Goal: Information Seeking & Learning: Learn about a topic

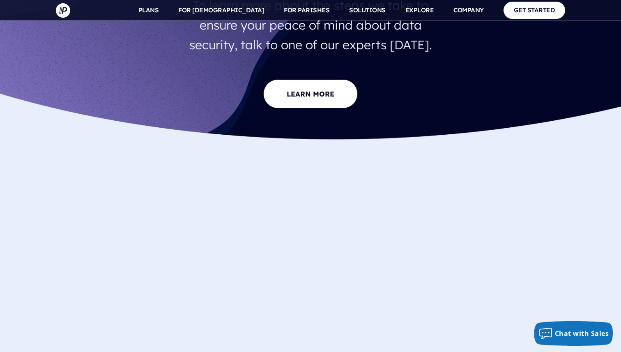
scroll to position [806, 0]
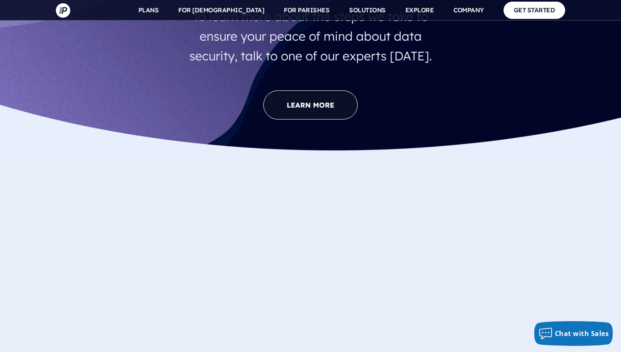
click at [317, 119] on link "LEARN MORE" at bounding box center [310, 104] width 94 height 29
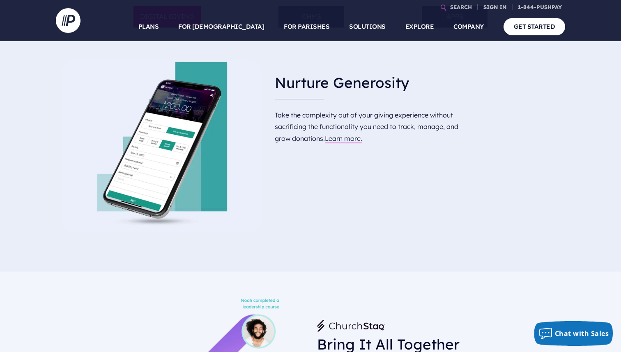
scroll to position [475, 0]
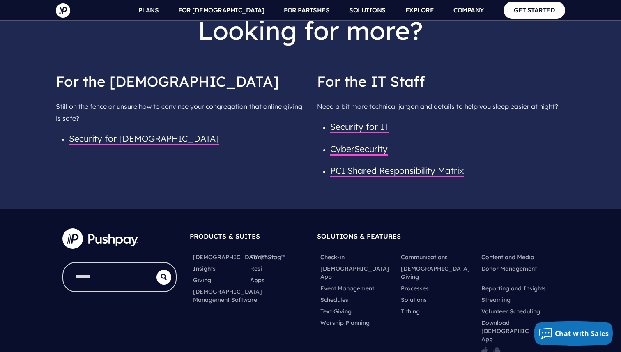
scroll to position [1218, 0]
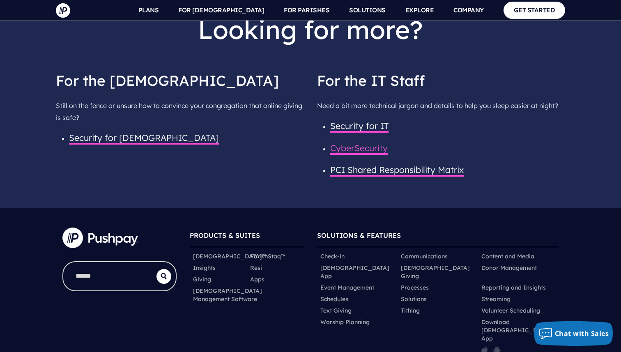
click at [376, 155] on span "CyberSecurity" at bounding box center [358, 148] width 57 height 12
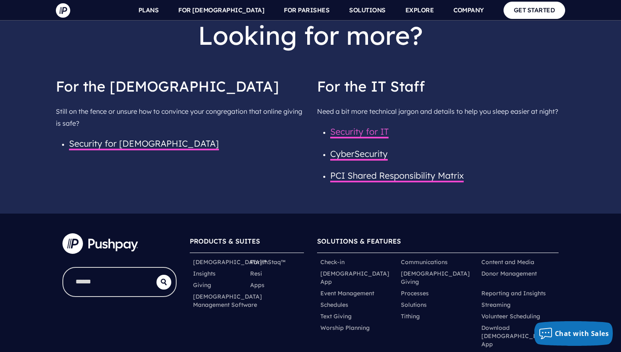
click at [346, 138] on span "Security for IT" at bounding box center [359, 132] width 58 height 12
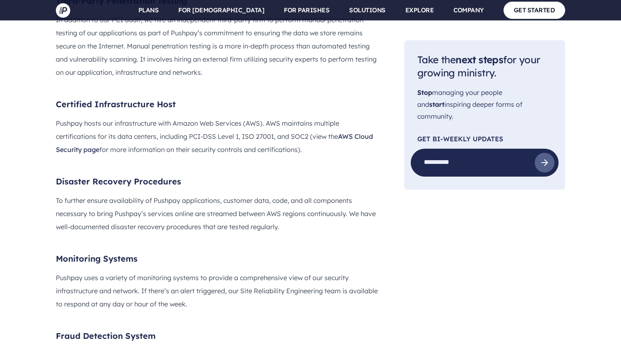
scroll to position [1260, 0]
